Goal: Task Accomplishment & Management: Complete application form

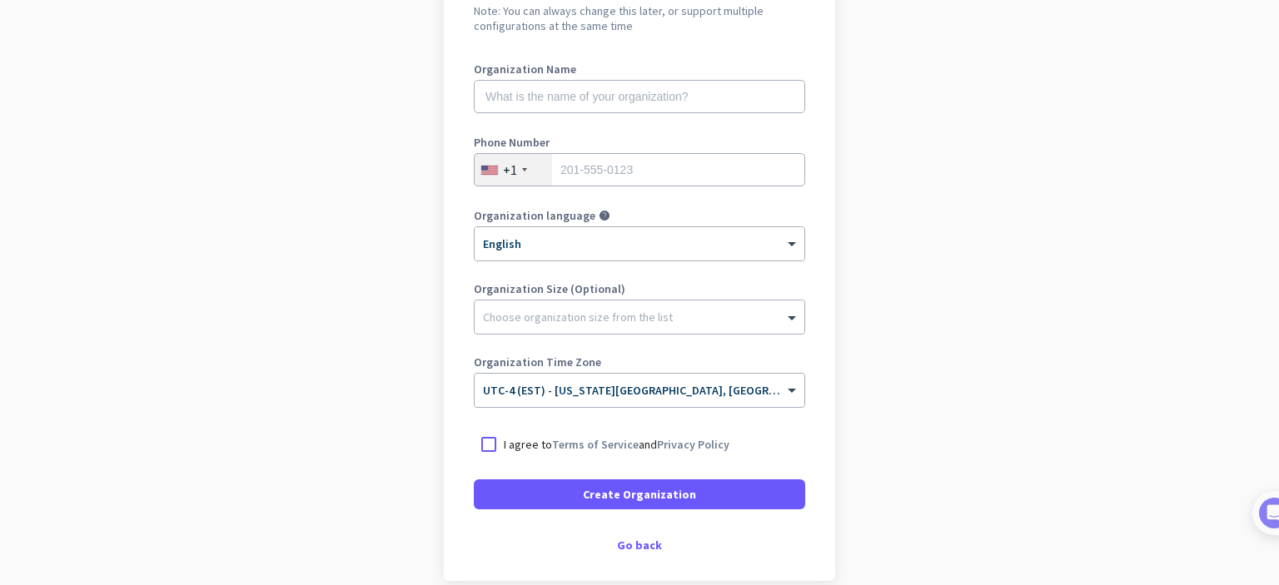
scroll to position [103, 0]
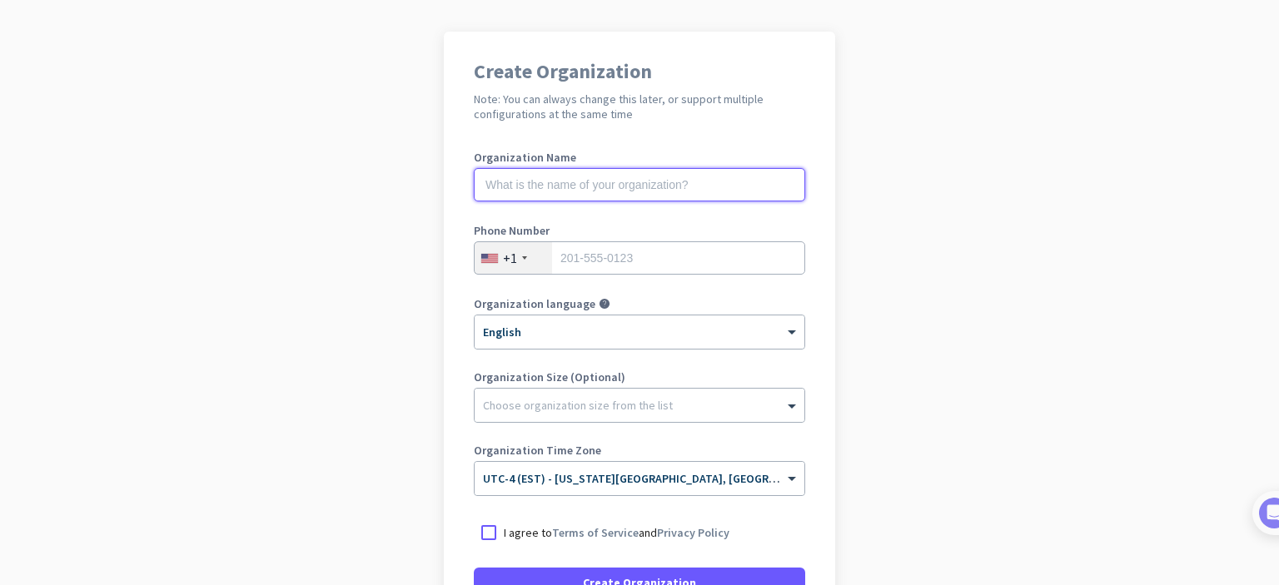
click at [603, 195] on input "text" at bounding box center [639, 184] width 331 height 33
type input "CN Tech"
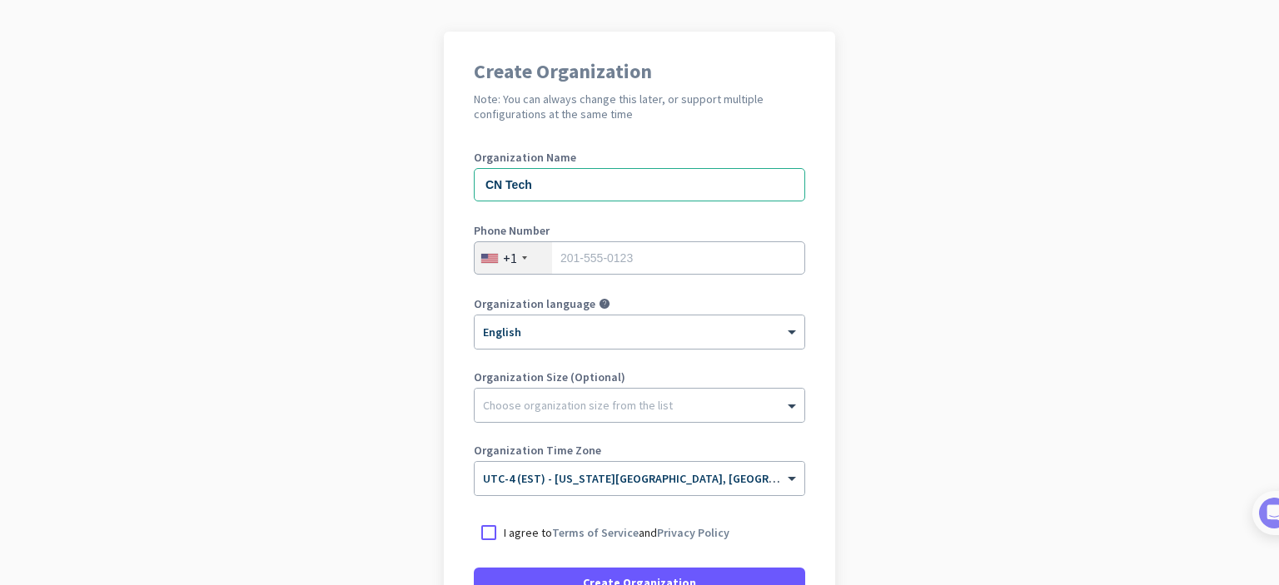
click at [519, 266] on div "+1" at bounding box center [512, 258] width 77 height 32
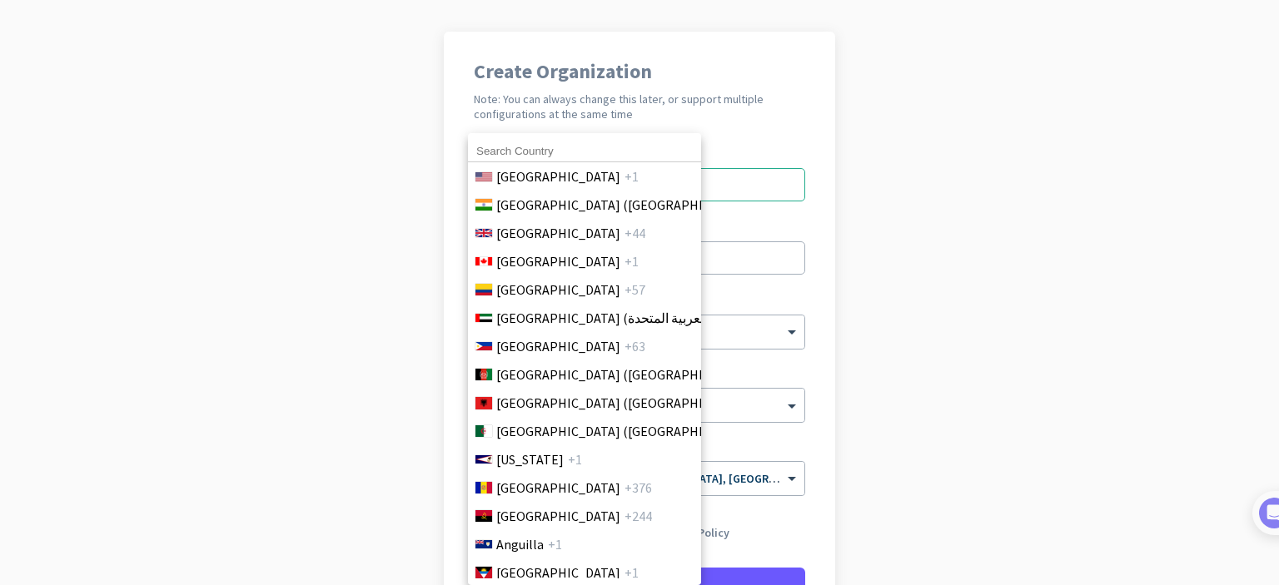
click at [578, 271] on div "[GEOGRAPHIC_DATA] +1 [GEOGRAPHIC_DATA] ([GEOGRAPHIC_DATA]) +91 [GEOGRAPHIC_DATA…" at bounding box center [584, 359] width 233 height 452
click at [578, 216] on li "[GEOGRAPHIC_DATA] ([GEOGRAPHIC_DATA]) +91" at bounding box center [584, 205] width 234 height 28
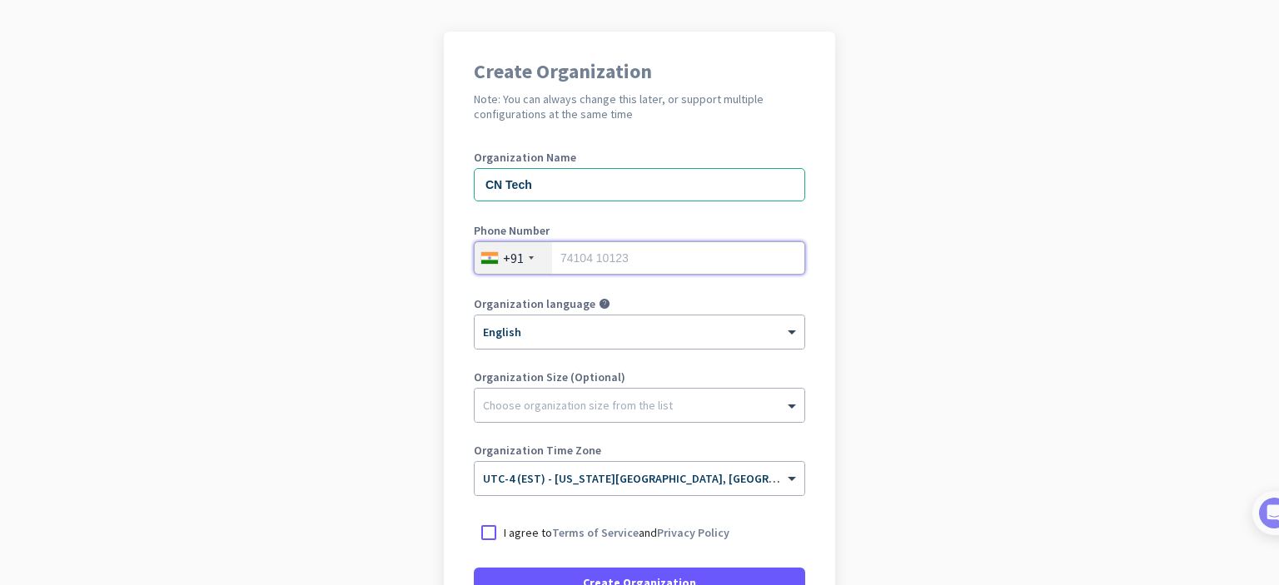
click at [607, 247] on input "tel" at bounding box center [639, 257] width 331 height 33
type input "09790091048"
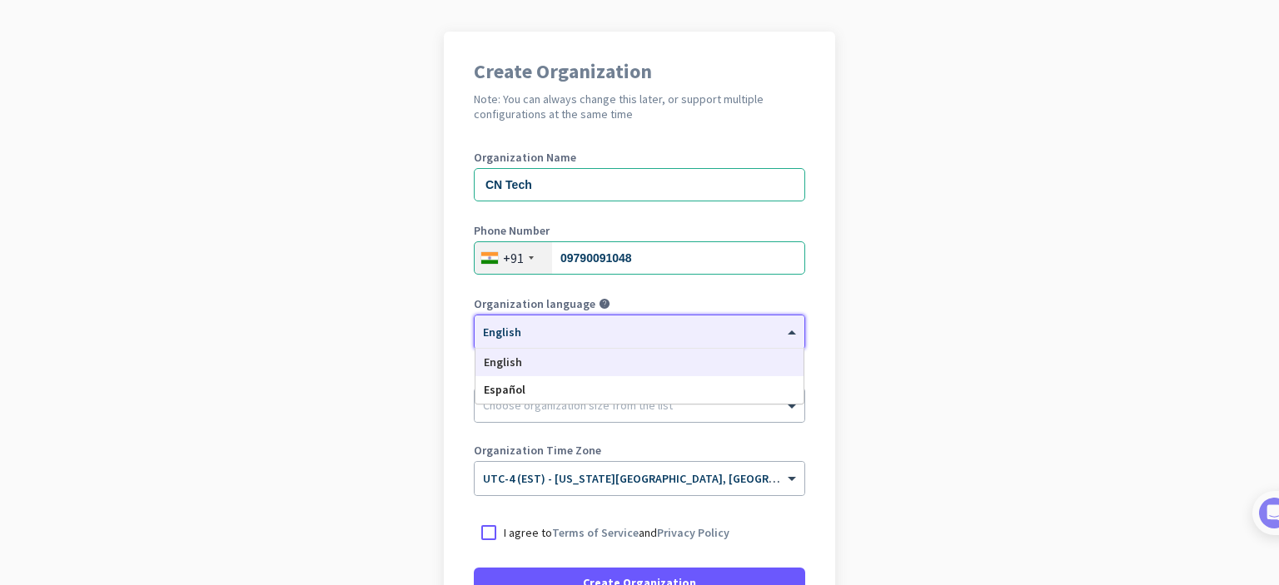
click at [644, 320] on div at bounding box center [639, 327] width 330 height 14
click at [873, 356] on app-onboarding-organization "Create Organization Note: You can always change this later, or support multiple…" at bounding box center [639, 392] width 1279 height 721
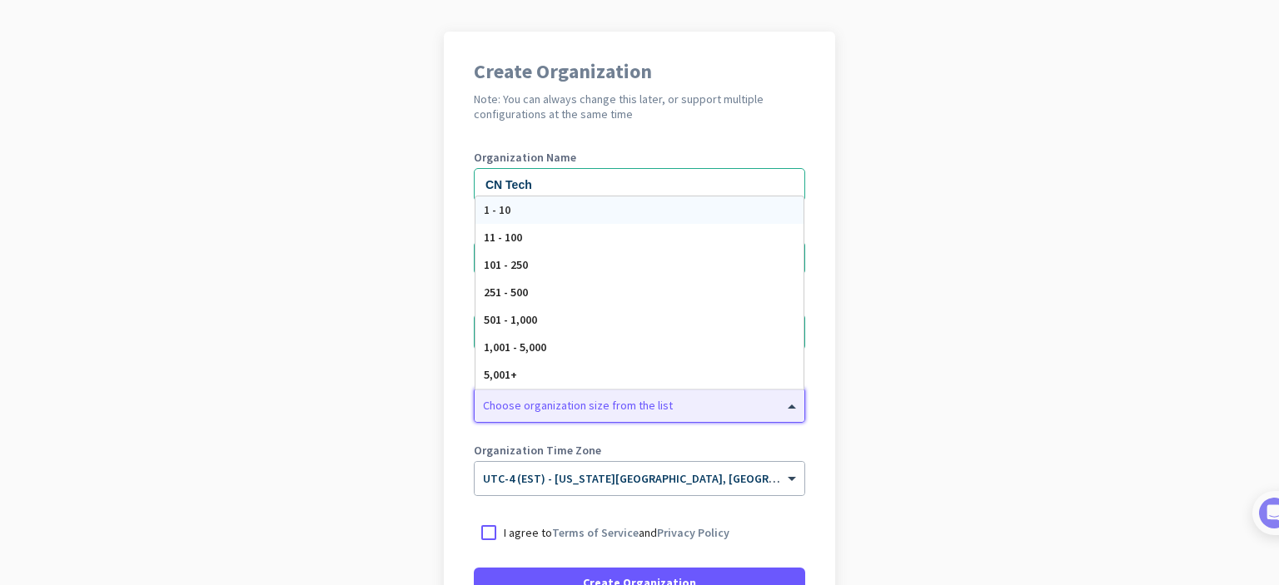
click at [551, 414] on div "Choose organization size from the list" at bounding box center [639, 405] width 330 height 33
click at [547, 212] on div "1 - 10" at bounding box center [639, 209] width 328 height 27
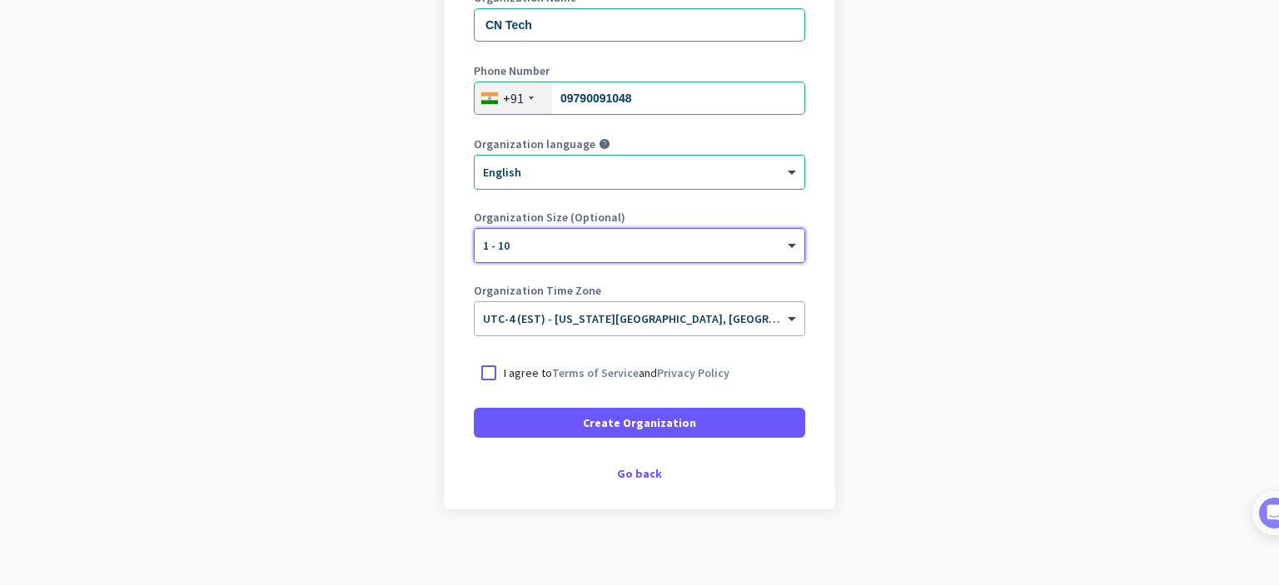
scroll to position [270, 0]
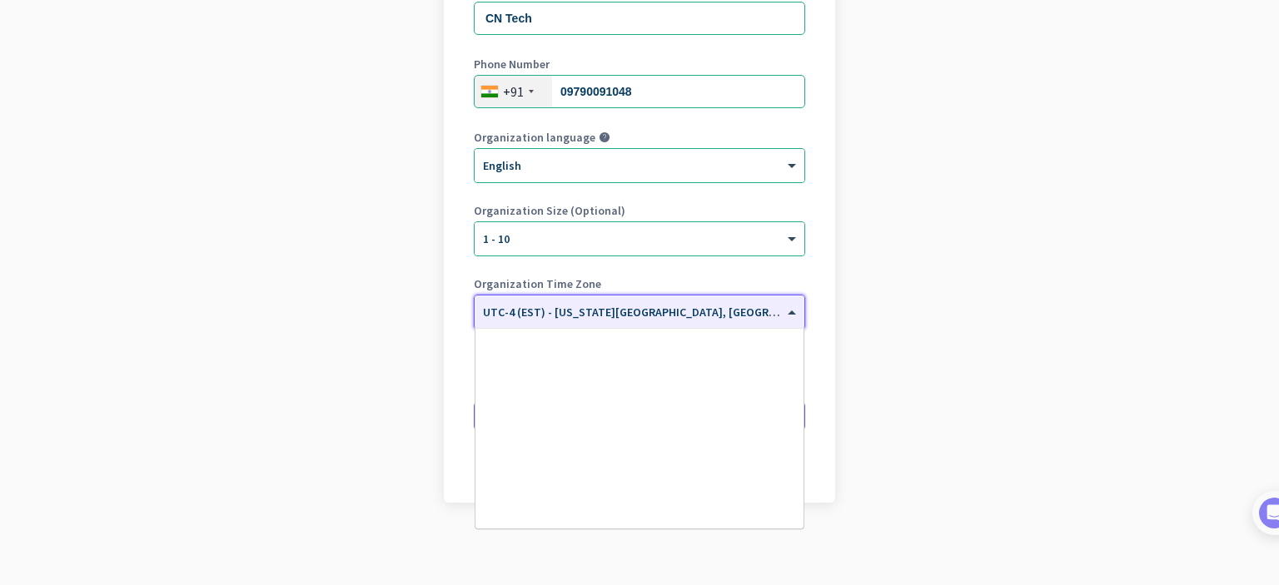
click at [553, 323] on div "× UTC-4 (EST) - [US_STATE][GEOGRAPHIC_DATA], [GEOGRAPHIC_DATA], [GEOGRAPHIC_DAT…" at bounding box center [639, 311] width 330 height 33
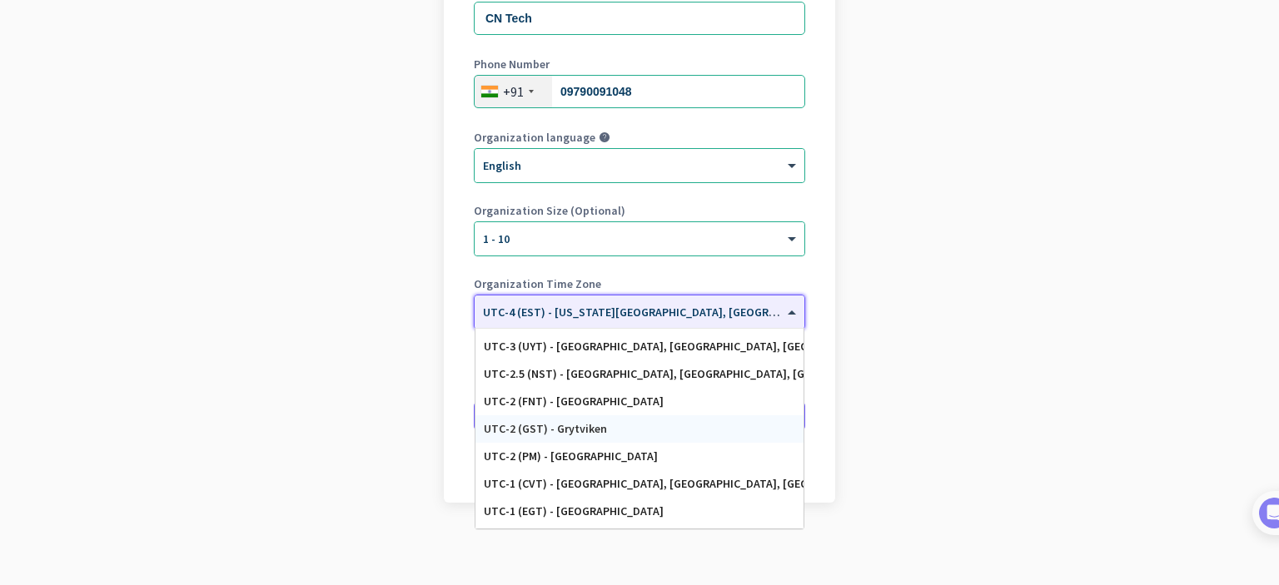
scroll to position [2422, 0]
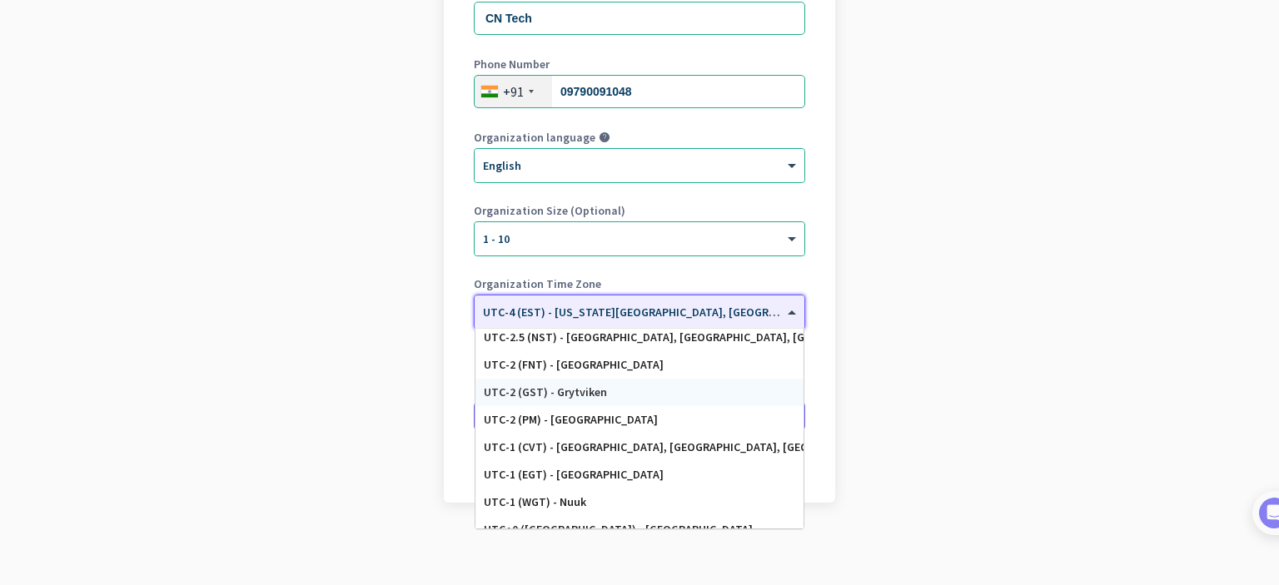
type input "s"
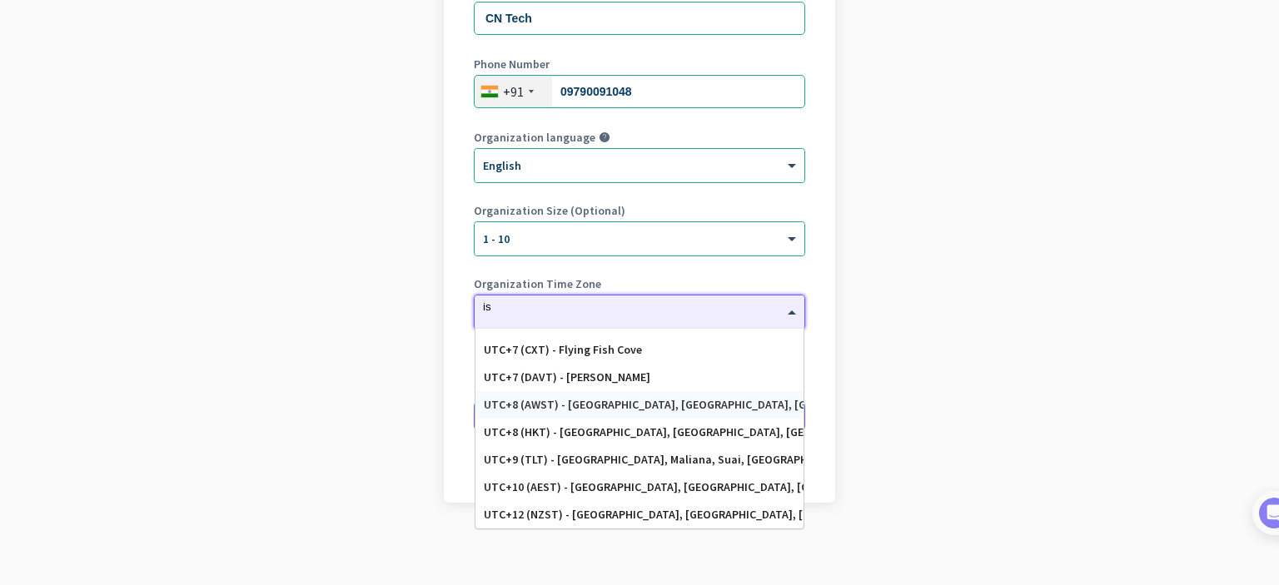
scroll to position [981, 0]
type input "ist"
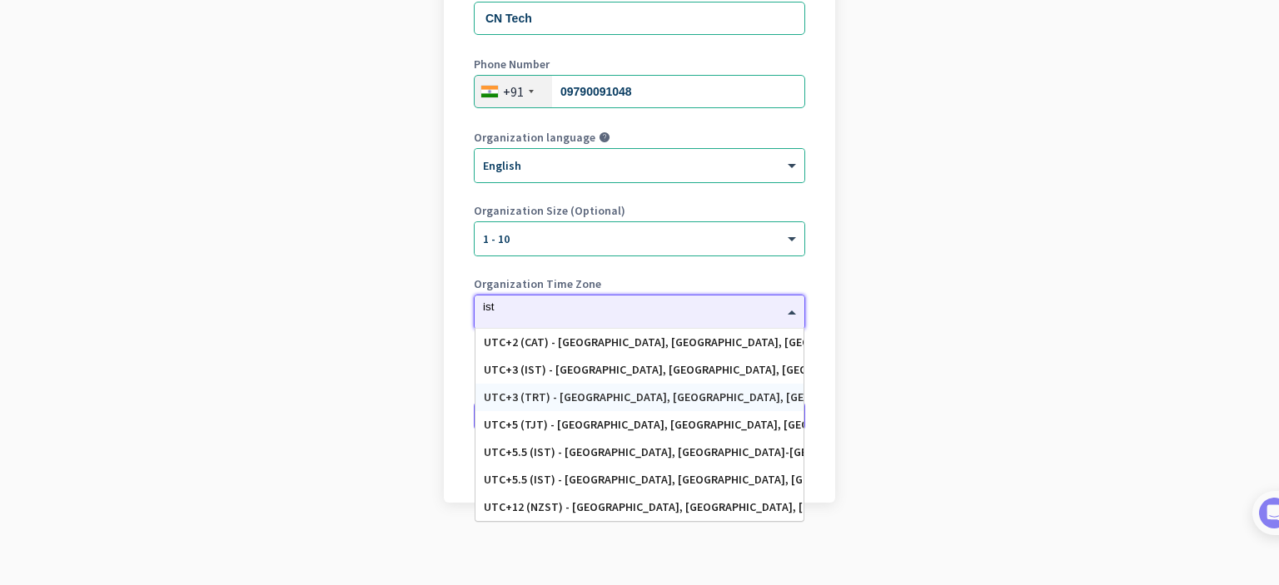
scroll to position [0, 0]
click at [640, 479] on div "UTC+5.5 (IST) - [GEOGRAPHIC_DATA], [GEOGRAPHIC_DATA], [GEOGRAPHIC_DATA], [GEOGR…" at bounding box center [639, 480] width 311 height 14
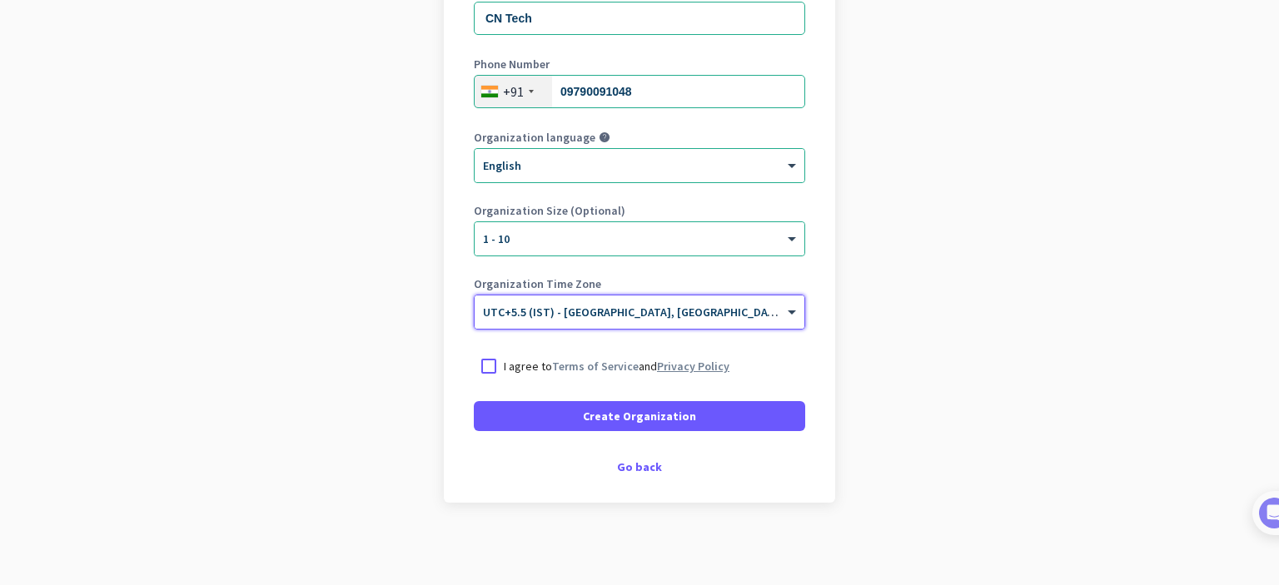
click at [665, 361] on link "Privacy Policy" at bounding box center [693, 366] width 72 height 15
click at [479, 355] on div at bounding box center [489, 366] width 30 height 30
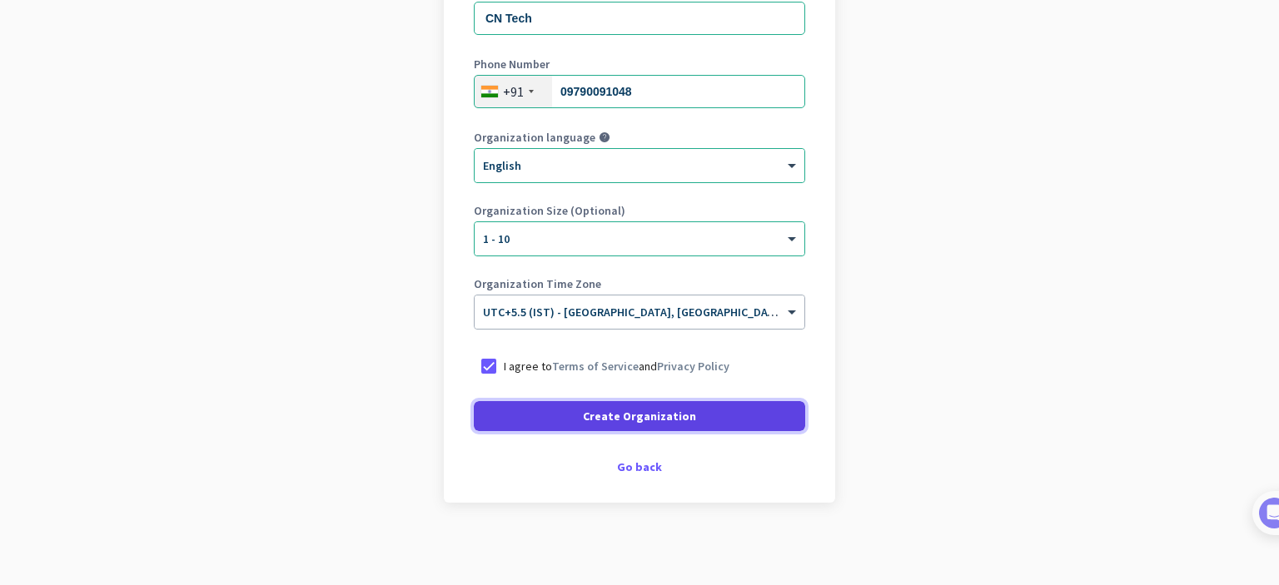
click at [514, 429] on span at bounding box center [639, 416] width 331 height 40
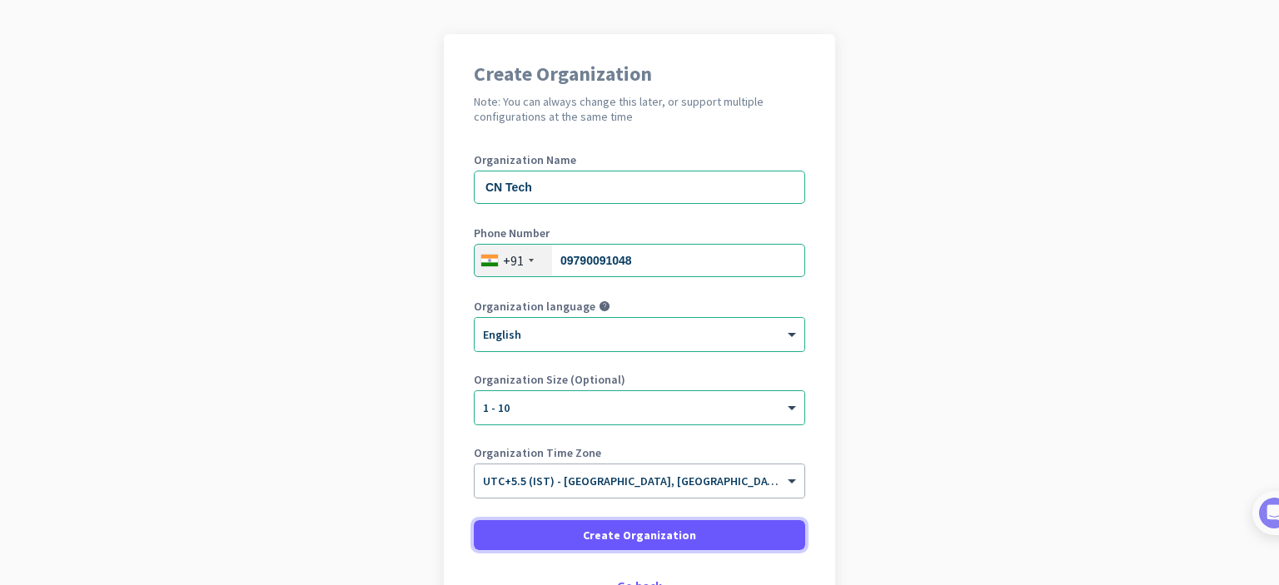
scroll to position [220, 0]
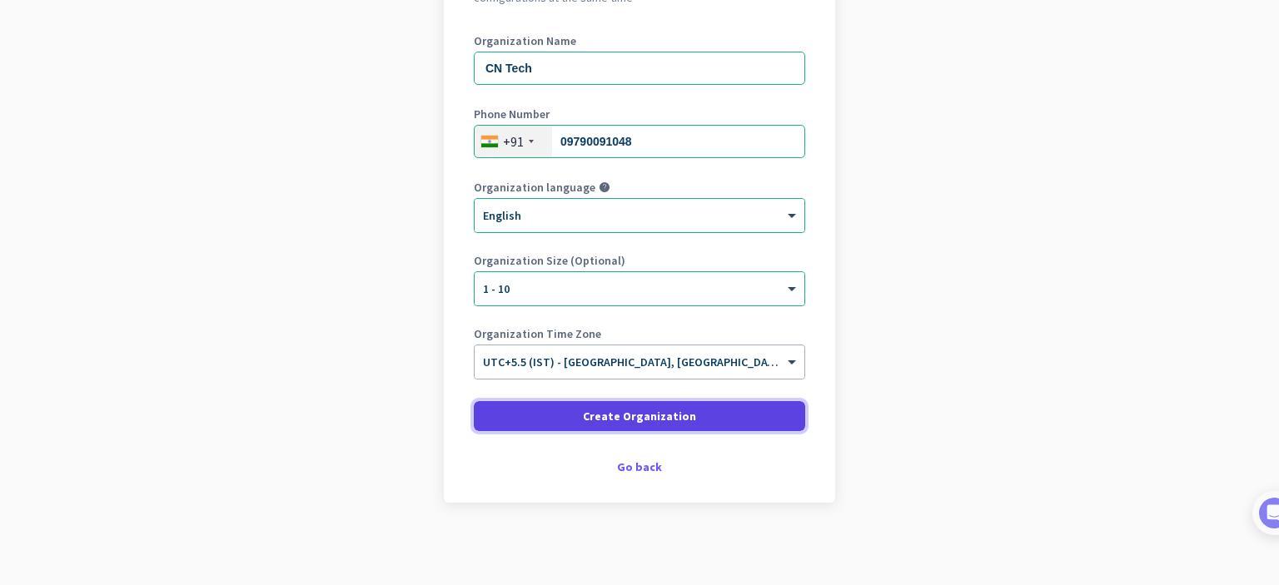
click at [588, 415] on span "Create Organization" at bounding box center [639, 416] width 113 height 17
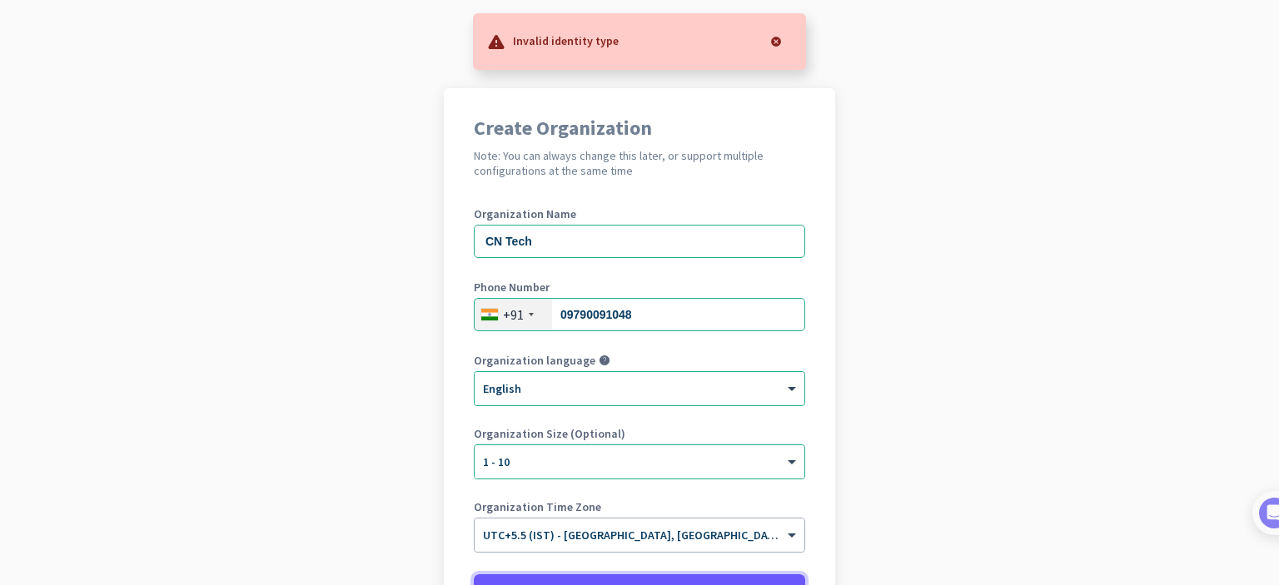
scroll to position [5, 0]
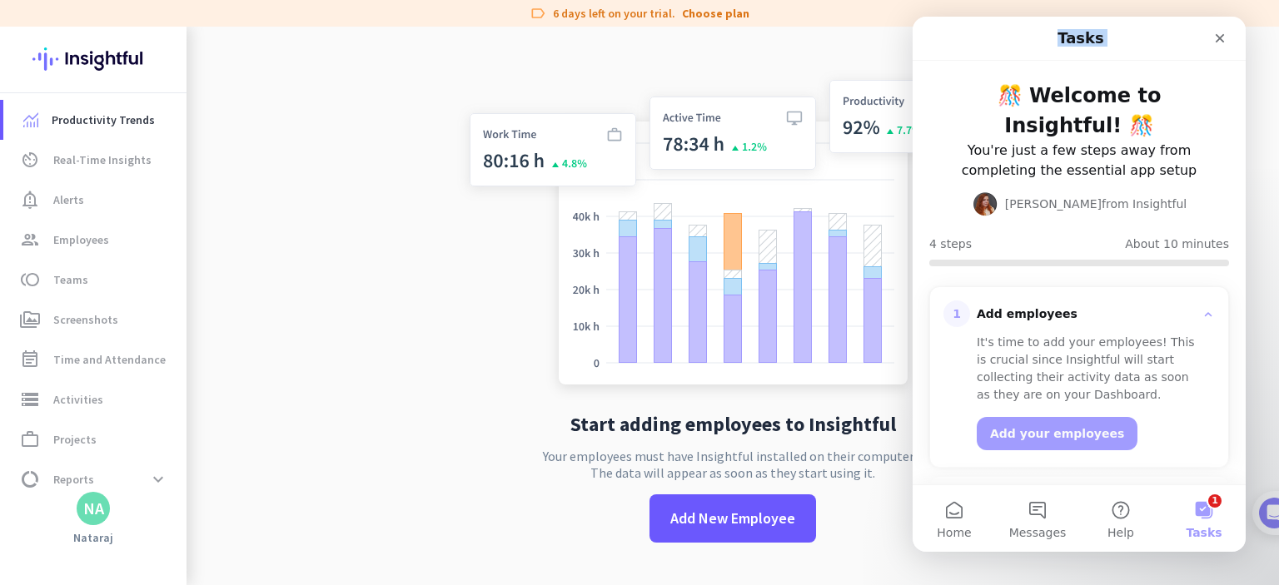
drag, startPoint x: 1025, startPoint y: 40, endPoint x: 799, endPoint y: 66, distance: 227.9
click at [912, 66] on html "Tasks 🎊 Welcome to Insightful! 🎊 You're just a few steps away from completing t…" at bounding box center [1078, 284] width 333 height 535
